Goal: Information Seeking & Learning: Check status

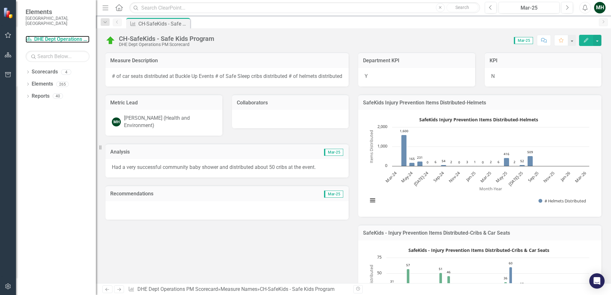
click at [50, 36] on link "Scorecard DHE Dept Operations PM Scorecard" at bounding box center [58, 39] width 64 height 7
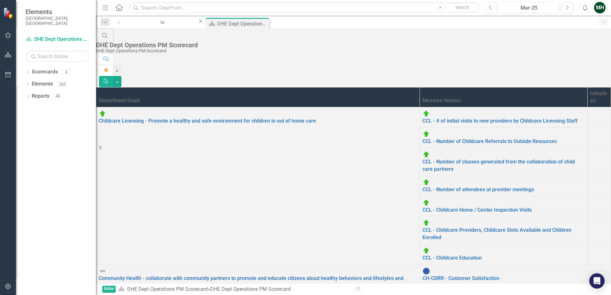
click at [423, 295] on link "CH-CDRR - Chronic Disease Risk Reduction Program" at bounding box center [483, 299] width 120 height 6
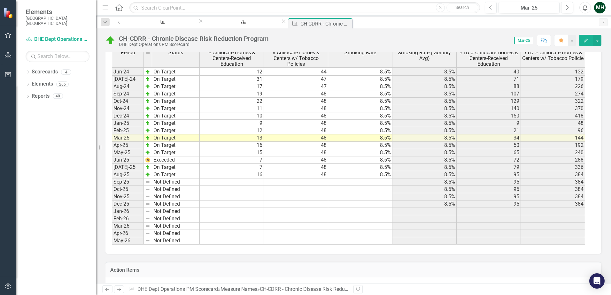
scroll to position [831, 0]
click at [221, 24] on div "DHE Dept Operations PM Scorecard" at bounding box center [242, 28] width 65 height 8
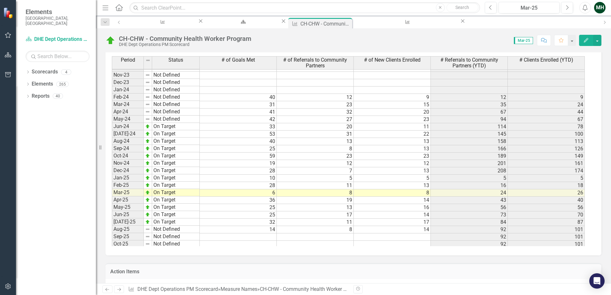
scroll to position [767, 0]
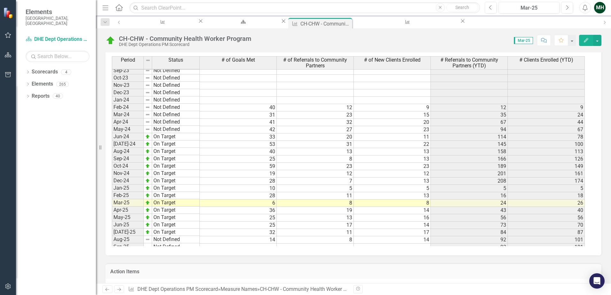
click at [0, 0] on icon "Close" at bounding box center [0, 0] width 0 height 0
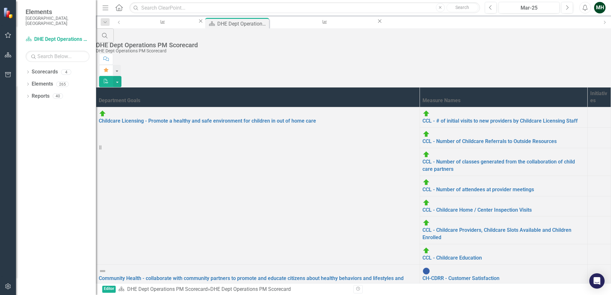
scroll to position [64, 0]
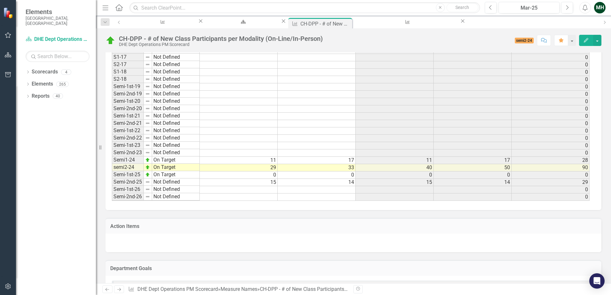
scroll to position [384, 0]
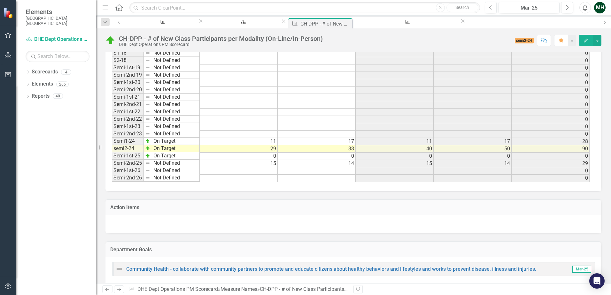
click at [124, 162] on td "Semi-2nd-25" at bounding box center [128, 163] width 32 height 7
click at [216, 166] on td "15" at bounding box center [239, 163] width 78 height 7
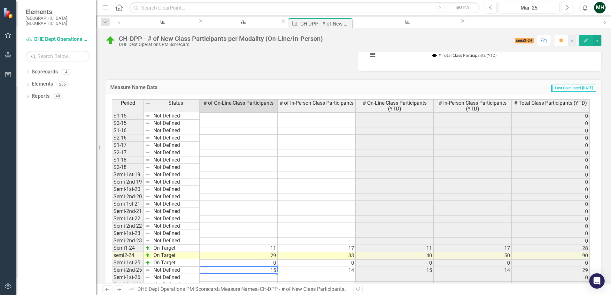
scroll to position [288, 0]
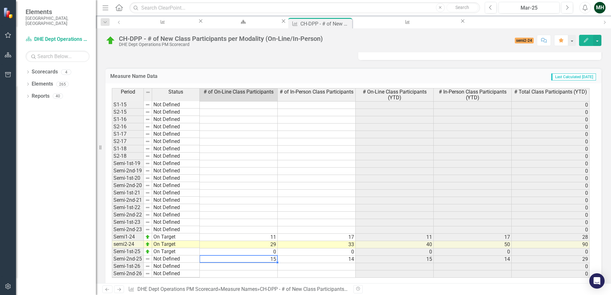
click at [0, 0] on icon "Close" at bounding box center [0, 0] width 0 height 0
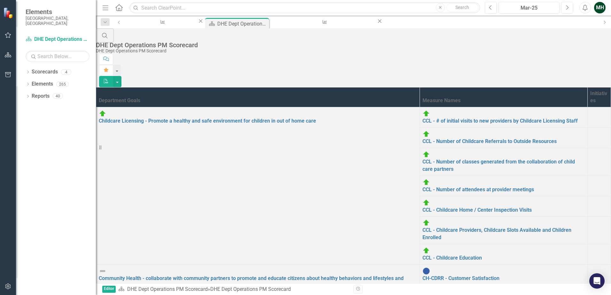
scroll to position [64, 0]
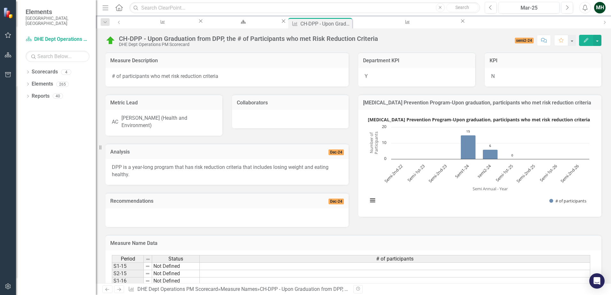
click at [0, 0] on icon at bounding box center [0, 0] width 0 height 0
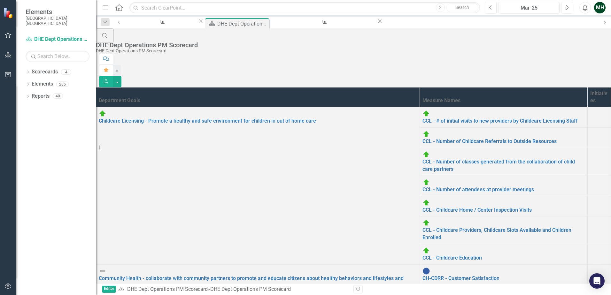
scroll to position [96, 0]
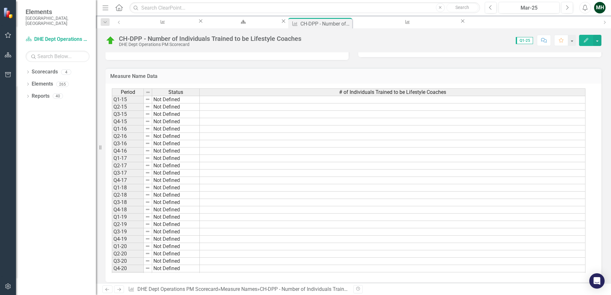
click at [0, 0] on icon "Close" at bounding box center [0, 0] width 0 height 0
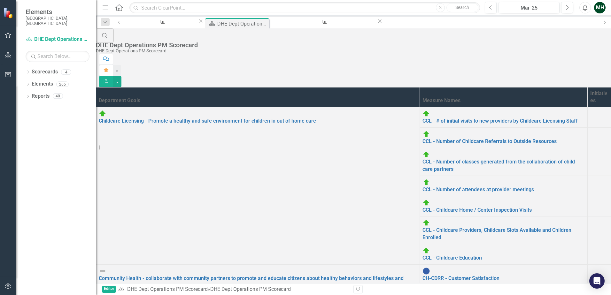
scroll to position [96, 0]
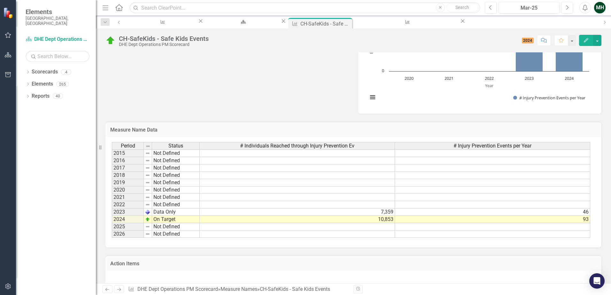
scroll to position [288, 0]
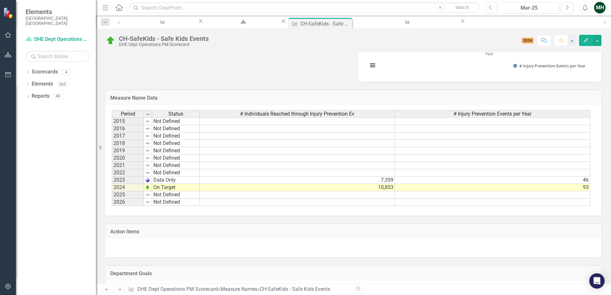
click at [0, 0] on icon "Close" at bounding box center [0, 0] width 0 height 0
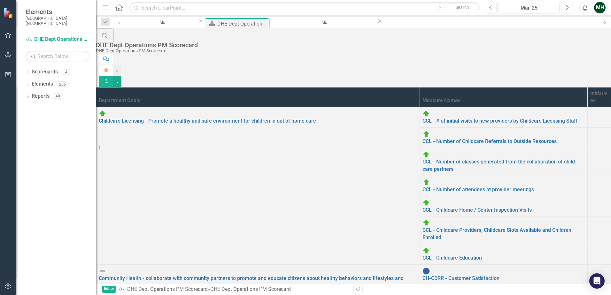
scroll to position [128, 0]
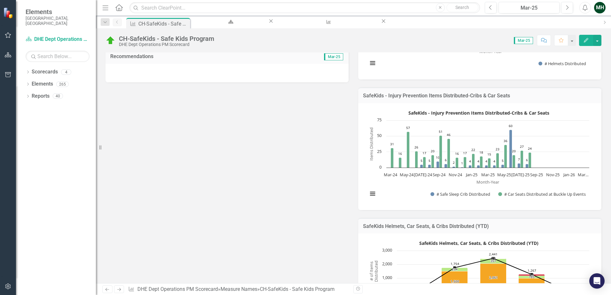
scroll to position [128, 0]
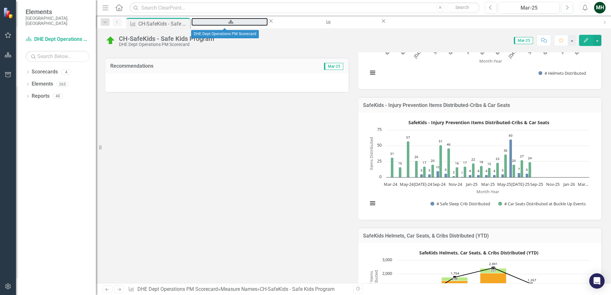
click at [236, 24] on div "DHE Dept Operations PM Scorecard" at bounding box center [229, 28] width 65 height 8
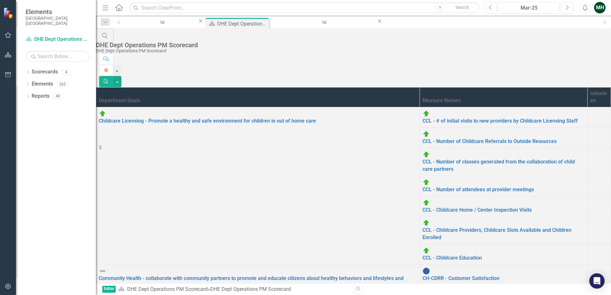
scroll to position [128, 0]
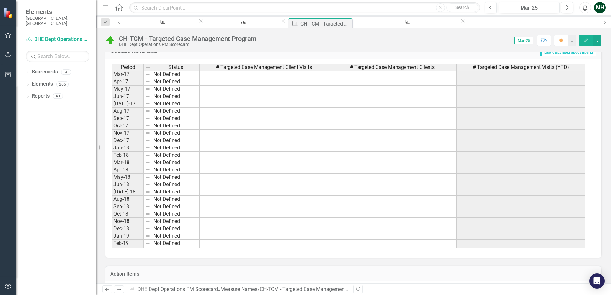
scroll to position [320, 0]
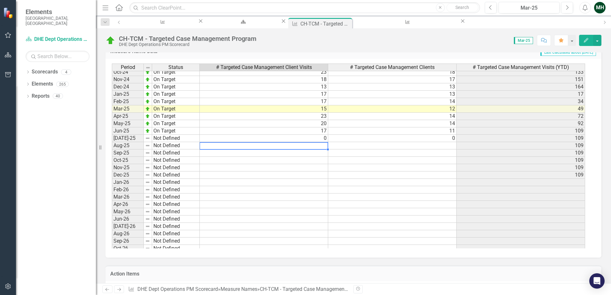
click at [241, 145] on tbody "Oct-23 Not Defined Nov-23 Not Defined Dec-23 Not Defined 32 34 32 Jan-24 Not De…" at bounding box center [348, 123] width 473 height 287
click at [238, 24] on div "DHE Dept Operations PM Scorecard" at bounding box center [242, 28] width 65 height 8
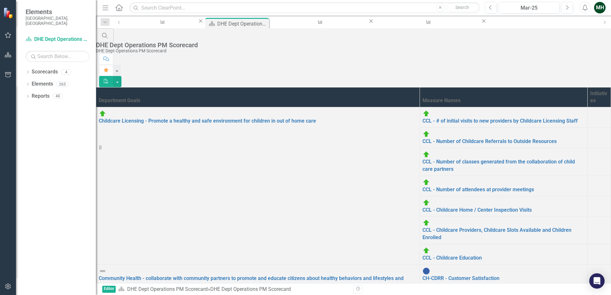
scroll to position [136, 0]
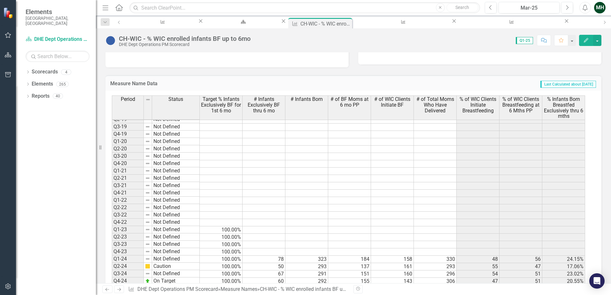
scroll to position [176, 0]
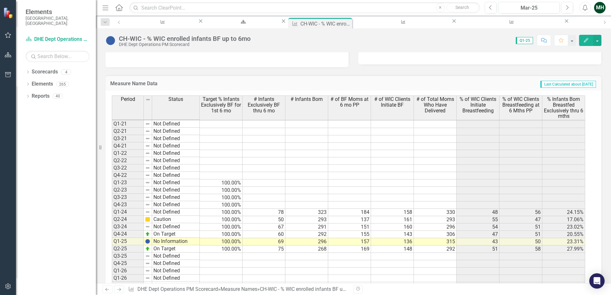
click at [0, 0] on icon "Close" at bounding box center [0, 0] width 0 height 0
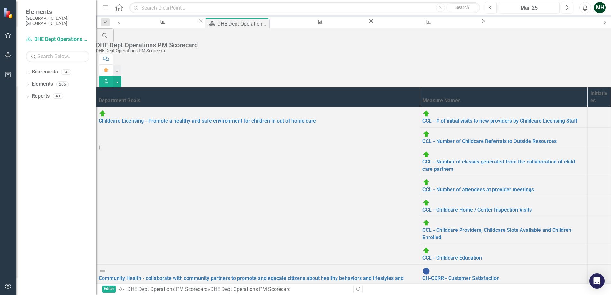
scroll to position [136, 0]
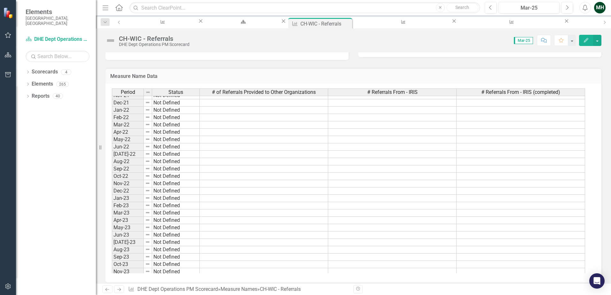
scroll to position [756, 0]
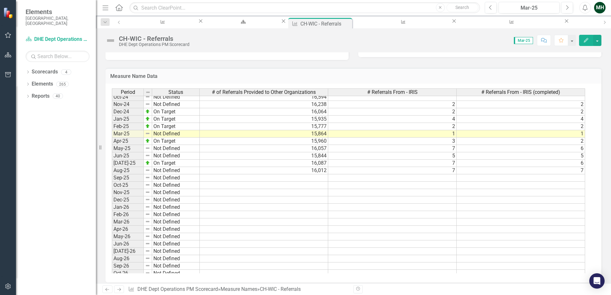
click at [0, 0] on icon "Close" at bounding box center [0, 0] width 0 height 0
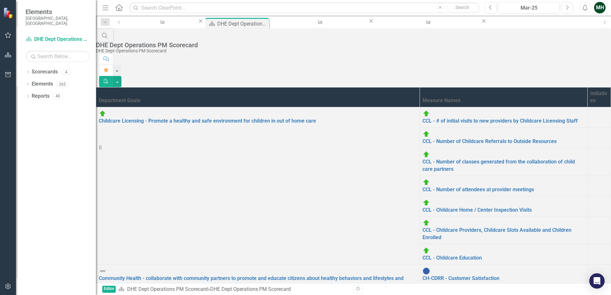
scroll to position [136, 0]
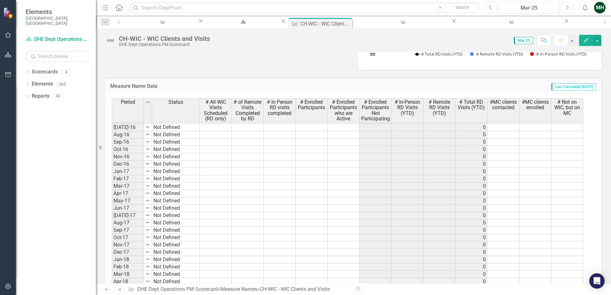
scroll to position [160, 0]
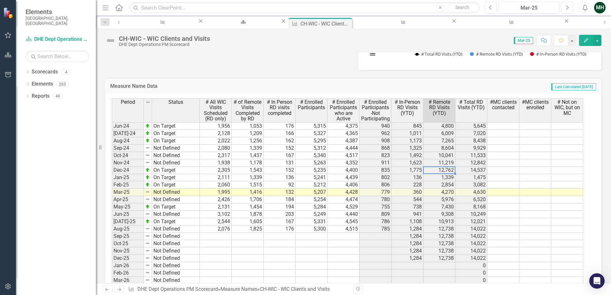
click at [434, 170] on td "12,762" at bounding box center [440, 170] width 32 height 7
click at [549, 184] on td at bounding box center [535, 185] width 32 height 7
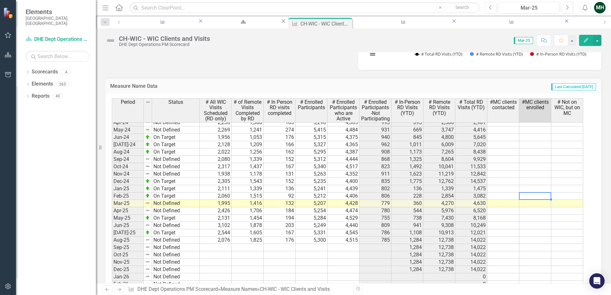
scroll to position [831, 0]
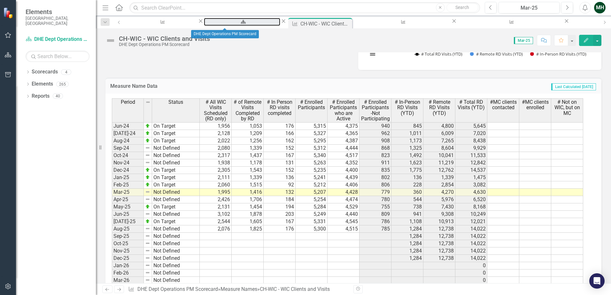
click at [220, 24] on div "DHE Dept Operations PM Scorecard" at bounding box center [242, 28] width 65 height 8
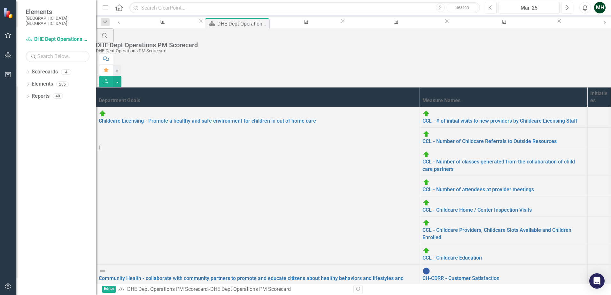
scroll to position [136, 0]
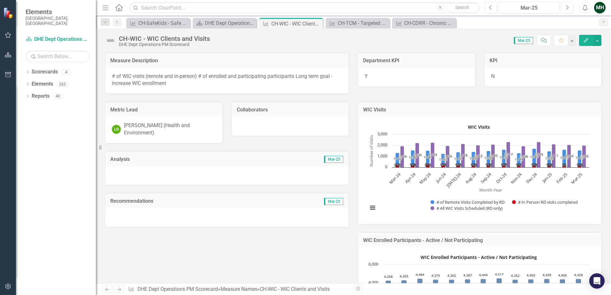
scroll to position [831, 0]
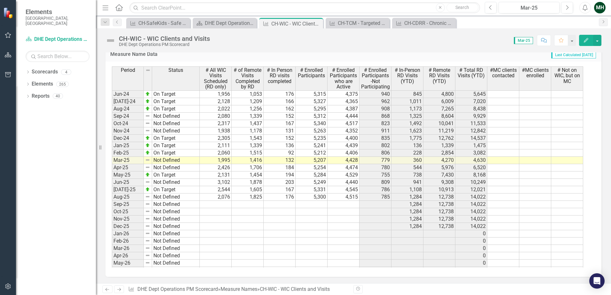
click at [0, 0] on icon "Close" at bounding box center [0, 0] width 0 height 0
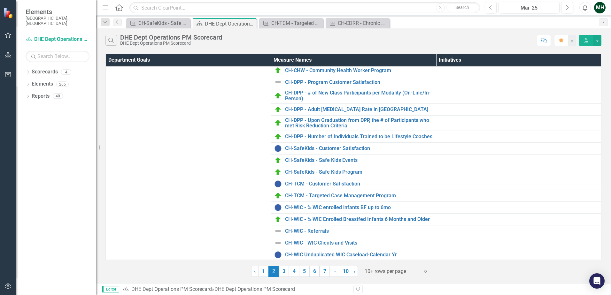
scroll to position [136, 0]
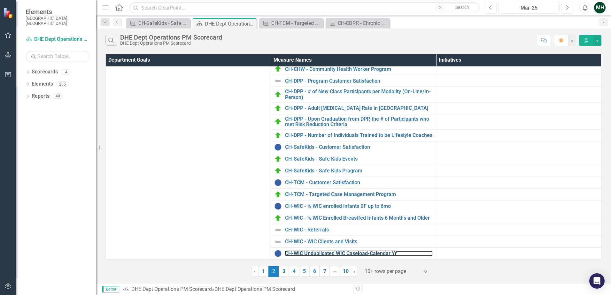
click at [325, 254] on link "CH-WIC Unduplicated WIC Caseload-Calendar Yr" at bounding box center [359, 254] width 148 height 6
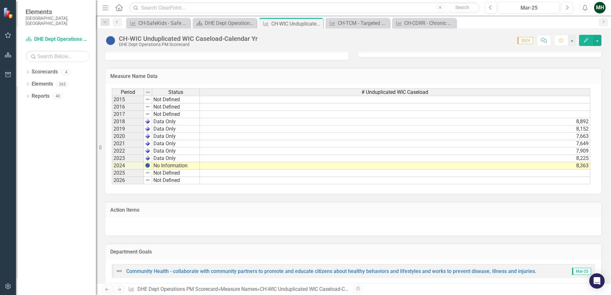
scroll to position [128, 0]
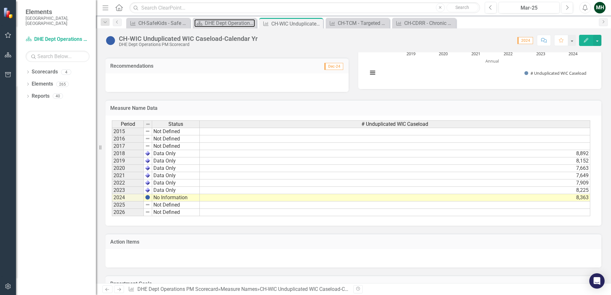
click at [219, 23] on div "DHE Dept Operations PM Scorecard" at bounding box center [230, 23] width 50 height 8
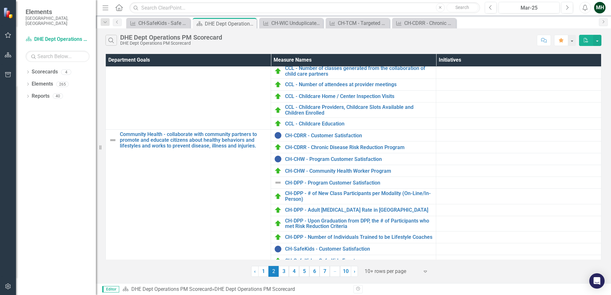
scroll to position [136, 0]
